Goal: Information Seeking & Learning: Learn about a topic

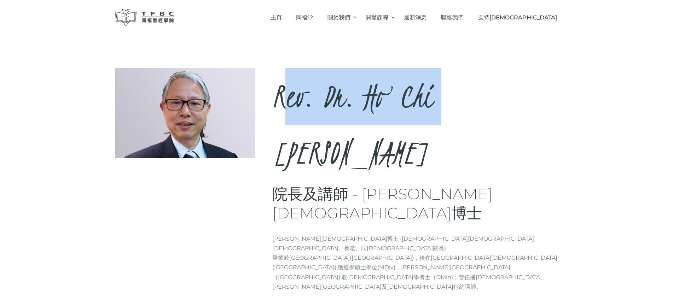
drag, startPoint x: 281, startPoint y: 96, endPoint x: 440, endPoint y: 110, distance: 159.0
click at [440, 110] on h2 "Rev. Dr. Ho Chi Dik, Peter" at bounding box center [418, 124] width 292 height 113
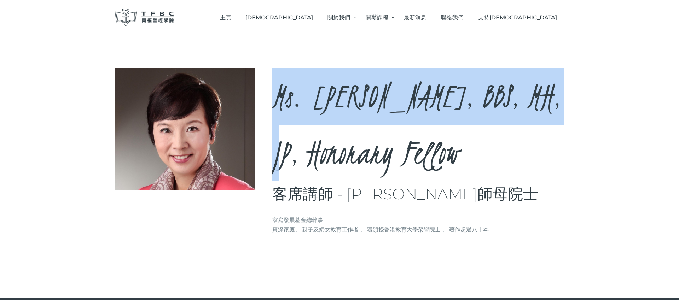
drag, startPoint x: 277, startPoint y: 97, endPoint x: 339, endPoint y: 138, distance: 74.5
click at [339, 138] on h2 "Ms. [PERSON_NAME], BBS, MH, JP, Honorary Fellow" at bounding box center [418, 124] width 292 height 113
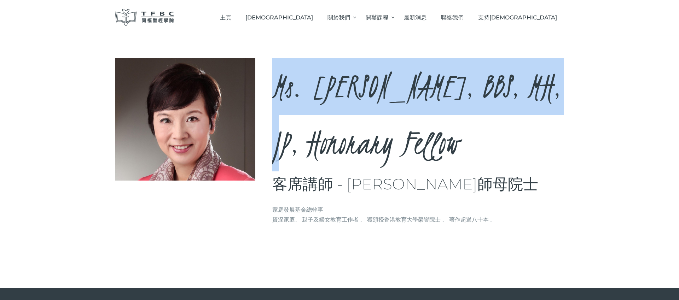
copy h2 "Ms. [PERSON_NAME]"
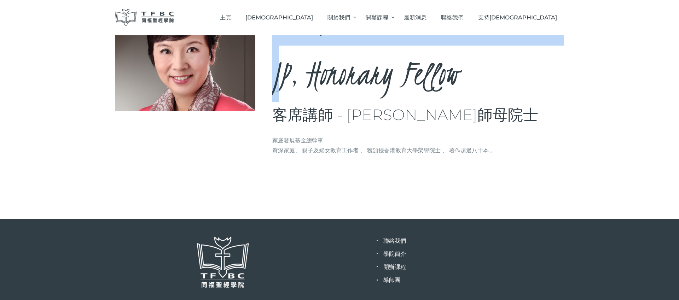
scroll to position [0, 0]
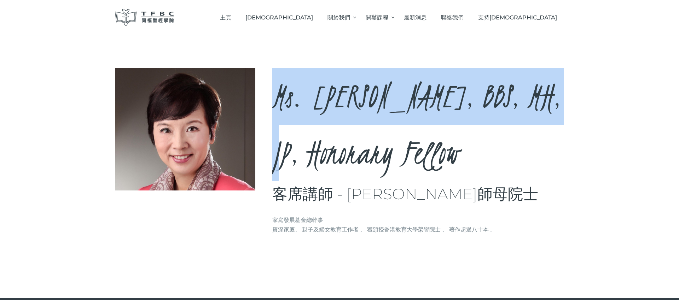
click at [293, 97] on h2 "Ms. [PERSON_NAME], BBS, MH, JP, Honorary Fellow" at bounding box center [418, 124] width 292 height 113
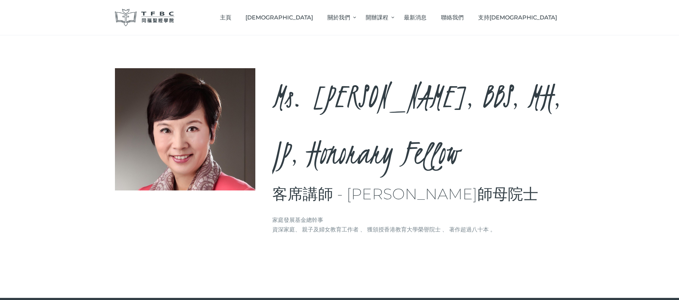
click at [271, 97] on div at bounding box center [193, 129] width 157 height 122
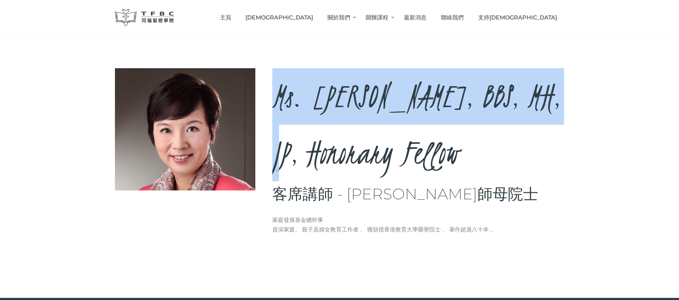
drag, startPoint x: 271, startPoint y: 98, endPoint x: 340, endPoint y: 147, distance: 84.9
click at [339, 147] on div "Ms. [PERSON_NAME], BBS, MH, JP, Honorary Fellow 客席講師 - [PERSON_NAME]師母院士 Brief …" at bounding box center [339, 154] width 449 height 172
copy div "Ms. [PERSON_NAME]"
